Goal: Communication & Community: Answer question/provide support

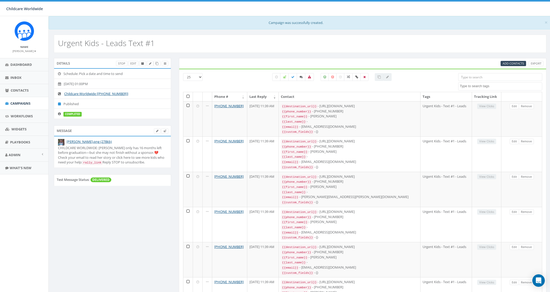
select select
click at [22, 107] on link "Campaigns" at bounding box center [24, 103] width 48 height 13
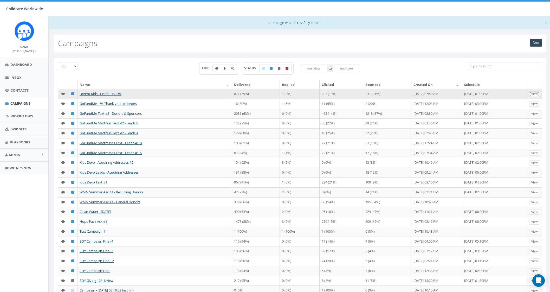
click at [534, 93] on link "View" at bounding box center [534, 93] width 11 height 5
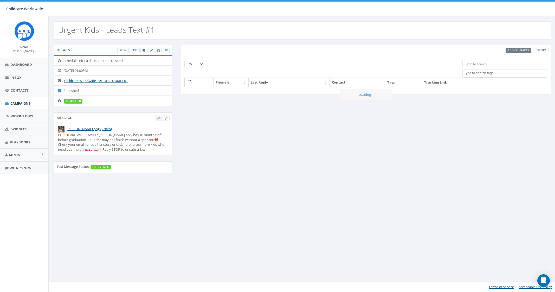
select select
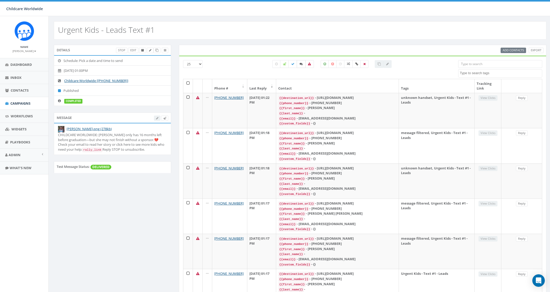
click at [304, 66] on label at bounding box center [301, 64] width 9 height 8
checkbox input "true"
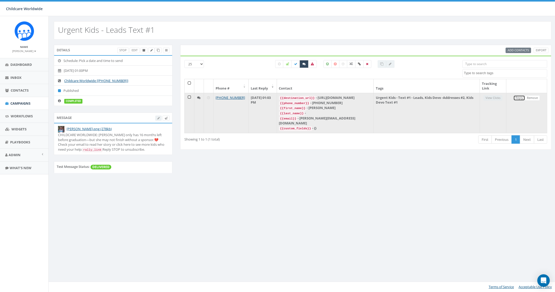
click at [521, 96] on link "Reply" at bounding box center [519, 97] width 12 height 5
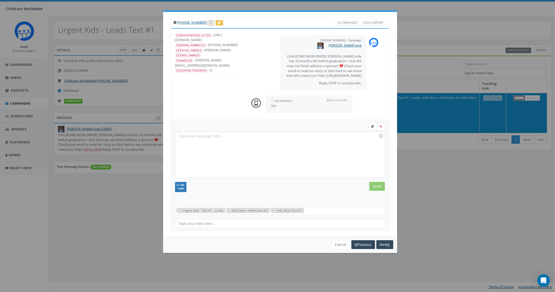
scroll to position [5, 0]
click at [342, 238] on div "You cannot attach more than one file! Please remove the old file and continue t…" at bounding box center [280, 244] width 234 height 17
click at [337, 244] on button "Cancel" at bounding box center [340, 244] width 18 height 9
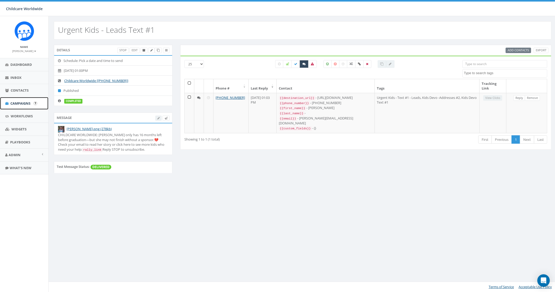
click at [25, 102] on span "Campaigns" at bounding box center [20, 103] width 20 height 5
